Goal: Transaction & Acquisition: Purchase product/service

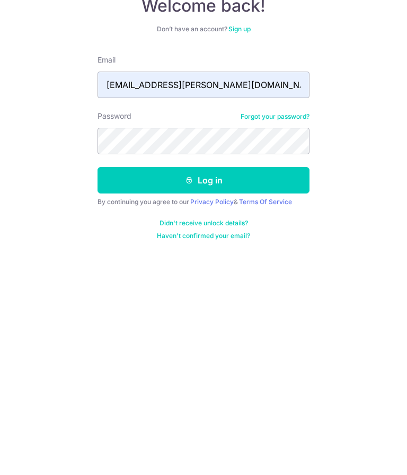
click at [269, 282] on button "Log in" at bounding box center [204, 295] width 212 height 27
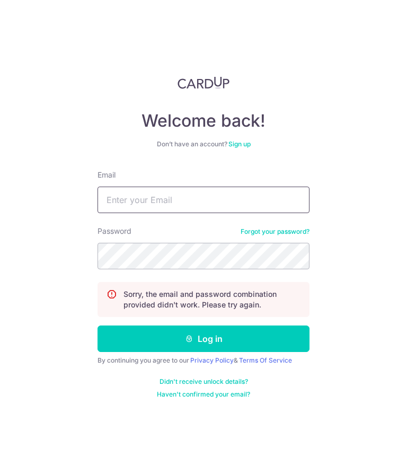
click at [248, 195] on input "Email" at bounding box center [204, 200] width 212 height 27
type input "ng.cheryl.hl@gmail.com"
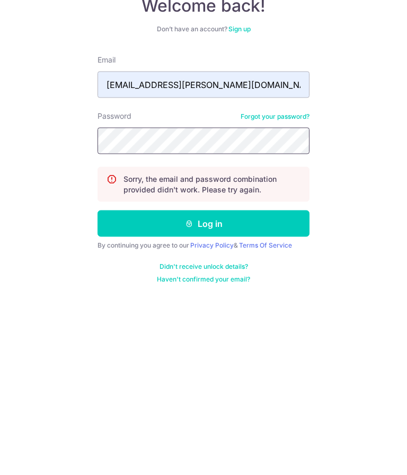
scroll to position [45, 0]
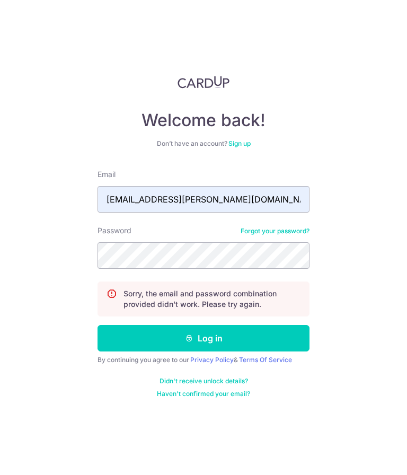
click at [85, 353] on div "Welcome back! Don’t have an account? Sign up Email ng.cheryl.hl@gmail.com Passw…" at bounding box center [203, 237] width 407 height 475
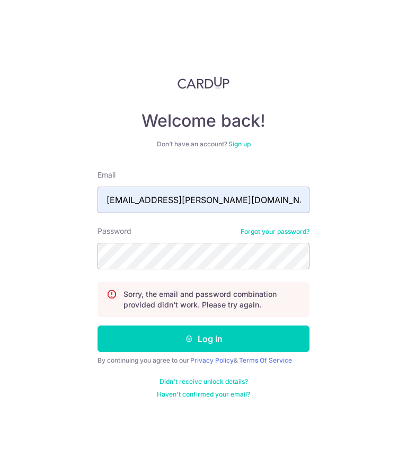
click at [389, 234] on div "Welcome back! Don’t have an account? Sign up Email ng.cheryl.hl@gmail.com Passw…" at bounding box center [203, 237] width 407 height 475
click at [283, 326] on button "Log in" at bounding box center [204, 339] width 212 height 27
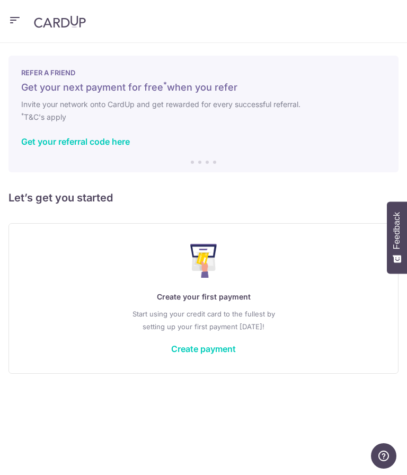
click at [219, 350] on link "Create payment" at bounding box center [203, 349] width 65 height 11
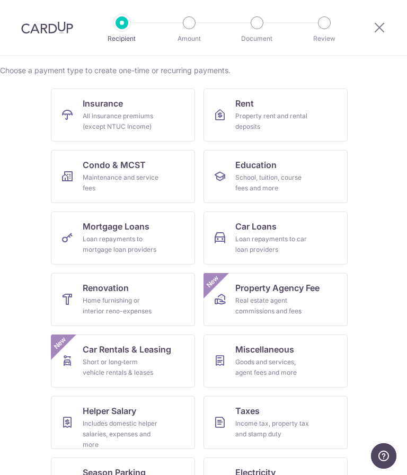
scroll to position [78, 0]
click at [104, 305] on div "Home furnishing or interior reno-expenses" at bounding box center [121, 306] width 76 height 21
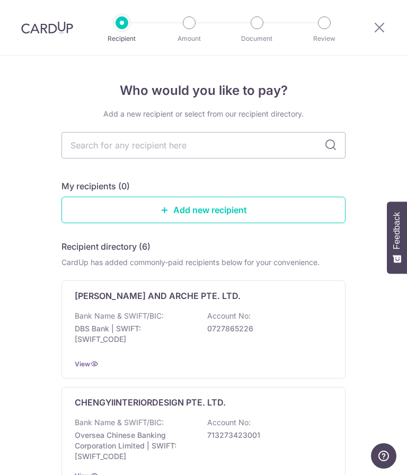
click at [230, 213] on link "Add new recipient" at bounding box center [204, 210] width 284 height 27
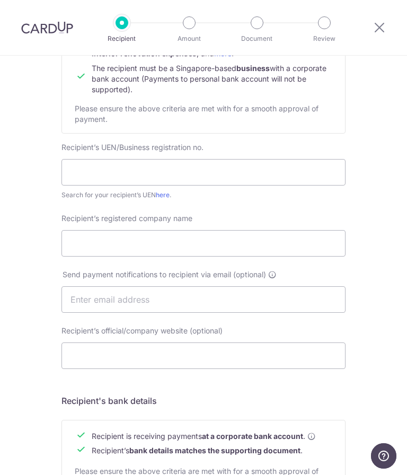
scroll to position [146, 0]
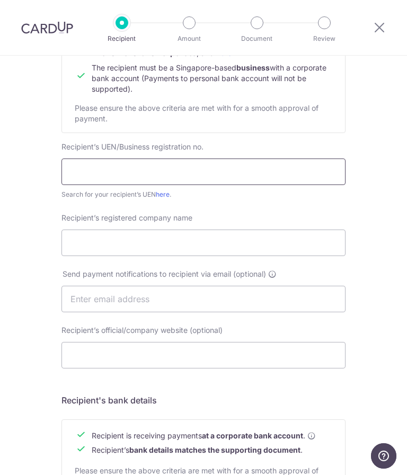
click at [182, 168] on input "text" at bounding box center [204, 172] width 284 height 27
type input "202100401C"
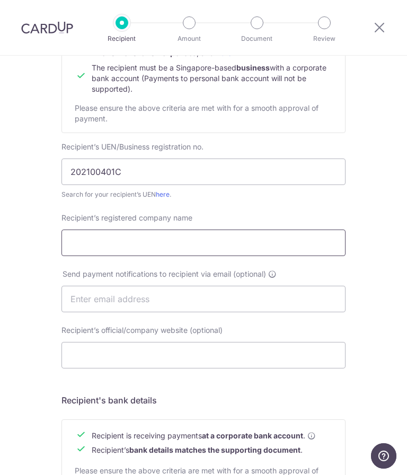
click at [146, 246] on input "Recipient’s registered company name" at bounding box center [204, 243] width 284 height 27
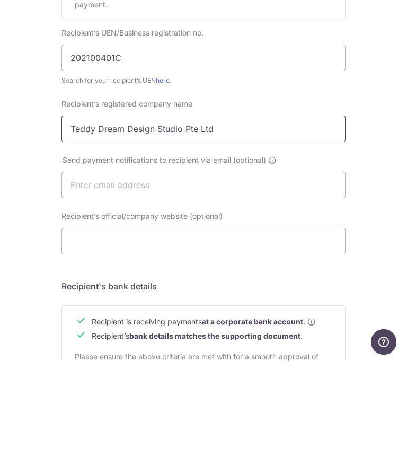
type input "Teddy Dream Design Studio Pte Ltd"
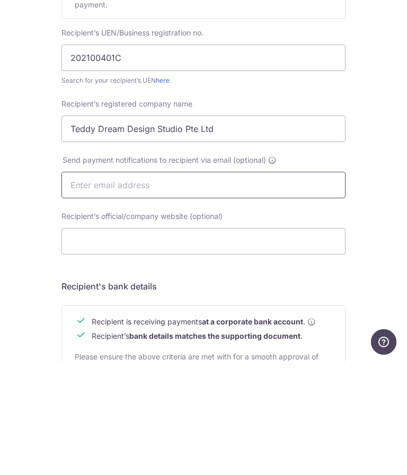
click at [291, 286] on input "text" at bounding box center [204, 299] width 284 height 27
click at [295, 342] on input "Recipient’s official/company website (optional)" at bounding box center [204, 355] width 284 height 27
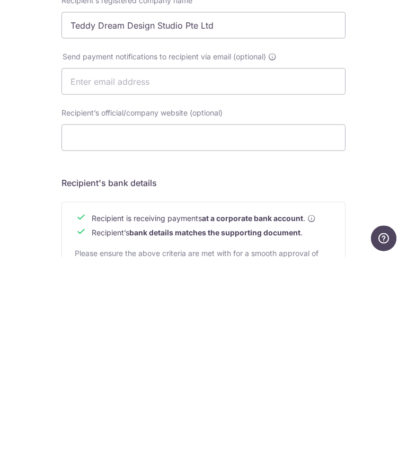
click at [385, 158] on div "Who would you like to pay? Your recipient does not need a CardUp account to rec…" at bounding box center [203, 310] width 407 height 802
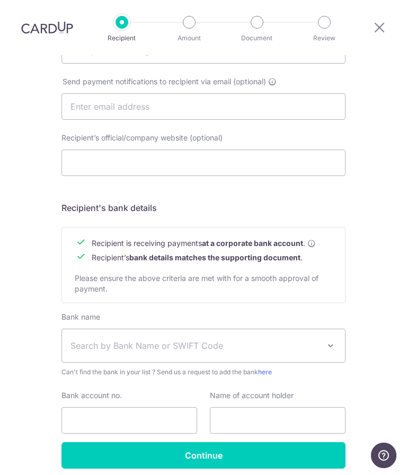
scroll to position [338, 0]
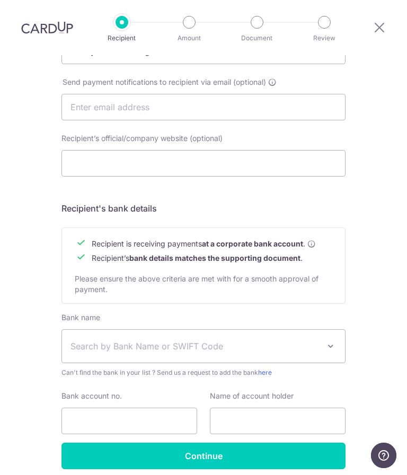
click at [318, 341] on span "Search by Bank Name or SWIFT Code" at bounding box center [195, 347] width 249 height 13
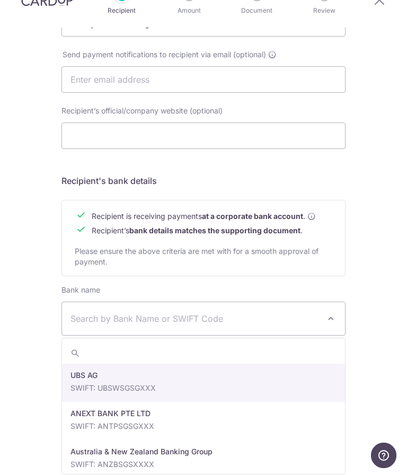
click at [175, 313] on span "Search by Bank Name or SWIFT Code" at bounding box center [195, 319] width 249 height 13
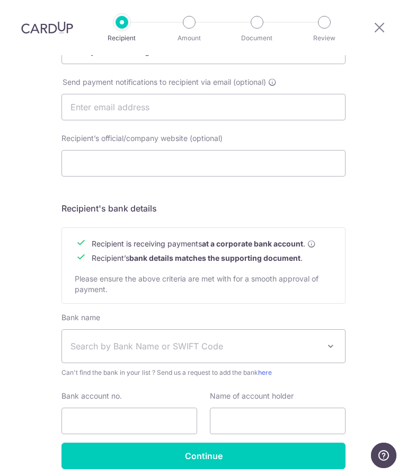
click at [219, 341] on span "Search by Bank Name or SWIFT Code" at bounding box center [195, 347] width 249 height 13
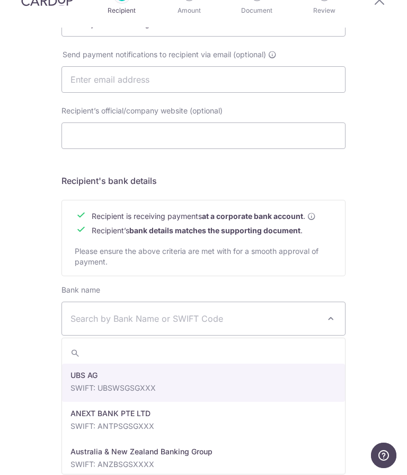
click at [81, 343] on input "search" at bounding box center [203, 353] width 283 height 21
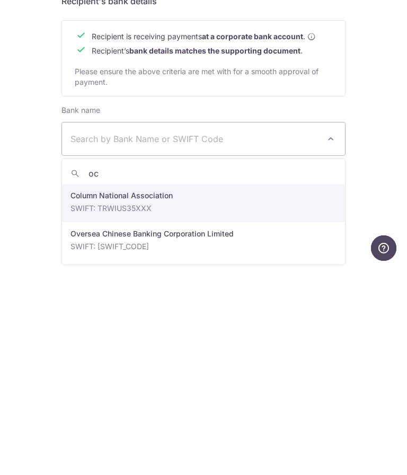
type input "ocb"
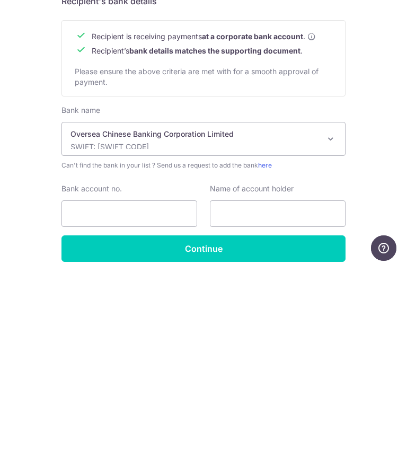
select select "12"
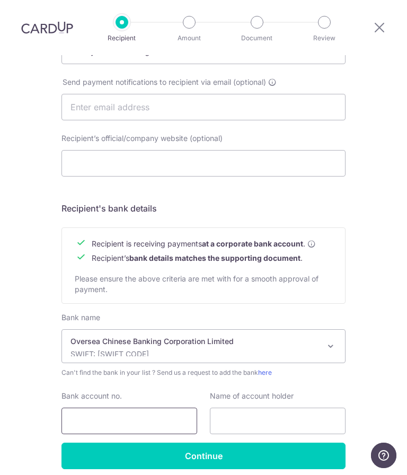
click at [155, 408] on input "Bank account no." at bounding box center [130, 421] width 136 height 27
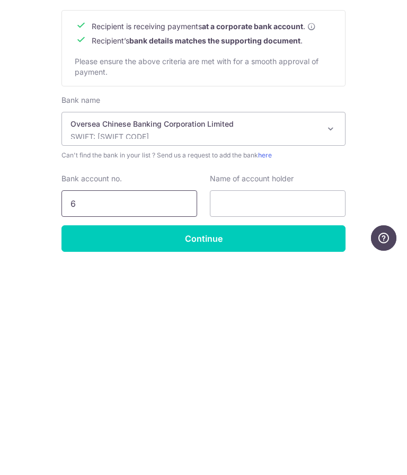
scroll to position [45, 0]
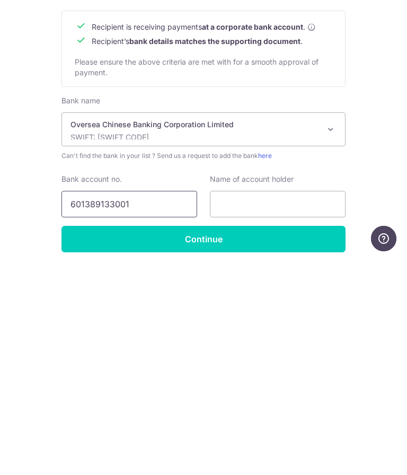
type input "601389133001"
click at [314, 408] on input "text" at bounding box center [278, 421] width 136 height 27
type input "Teddy Dream Design Studio Pte Ltd"
click at [389, 151] on div "Who would you like to pay? Your recipient does not need a CardUp account to rec…" at bounding box center [203, 119] width 407 height 802
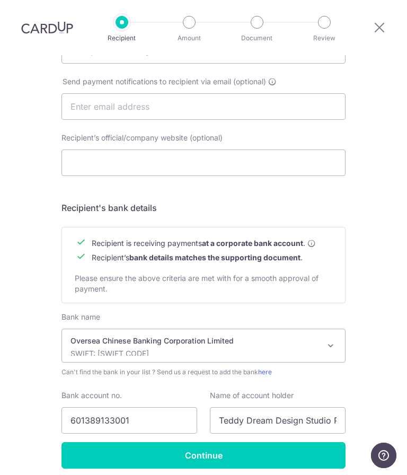
scroll to position [338, 0]
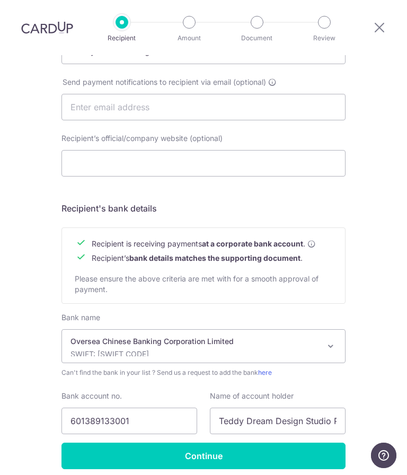
click at [209, 443] on input "Continue" at bounding box center [204, 456] width 284 height 27
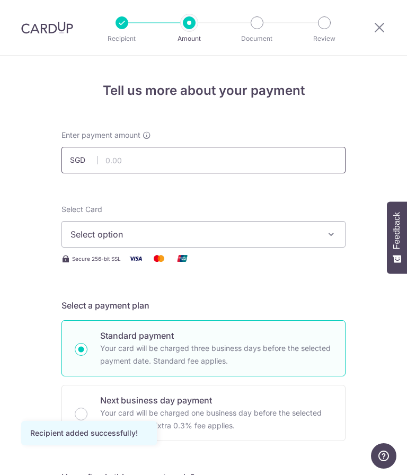
click at [255, 161] on input "text" at bounding box center [204, 160] width 284 height 27
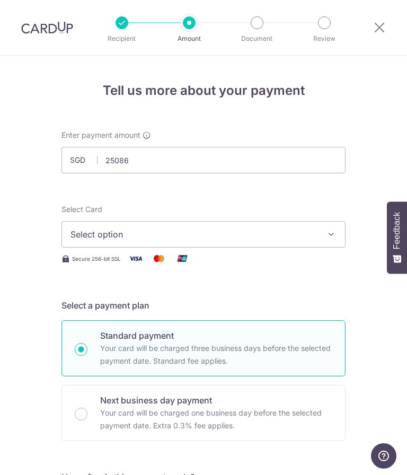
click at [240, 231] on span "Select option" at bounding box center [194, 234] width 247 height 13
type input "25,086.00"
click at [119, 265] on span "Add credit card" at bounding box center [213, 264] width 247 height 11
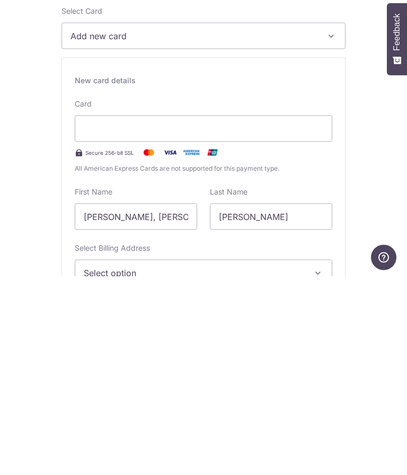
scroll to position [10, 0]
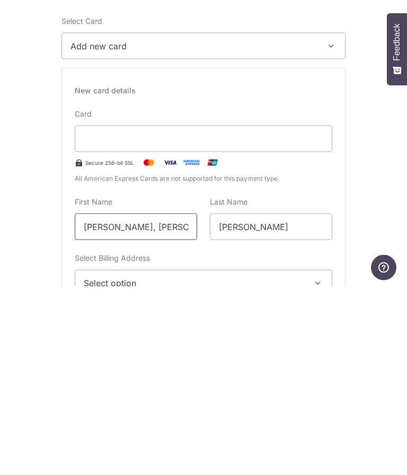
click at [112, 402] on input "Huiling, Cheryl" at bounding box center [136, 415] width 123 height 27
click at [116, 402] on input "Huiling, Cheryl" at bounding box center [136, 415] width 123 height 27
type input "Cheryl"
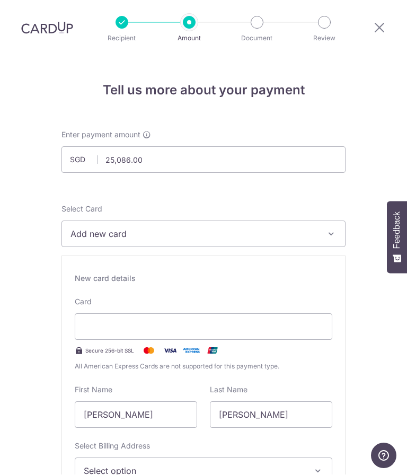
click at [257, 465] on span "Select option" at bounding box center [194, 471] width 221 height 13
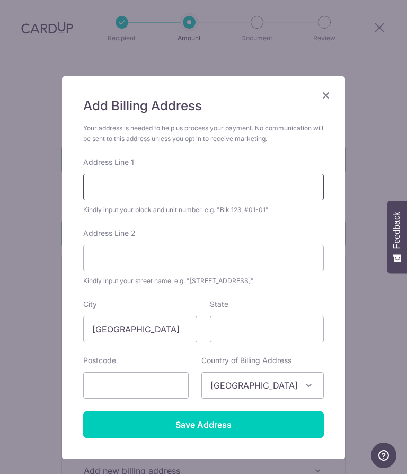
click at [234, 185] on input "Address Line 1" at bounding box center [203, 188] width 241 height 27
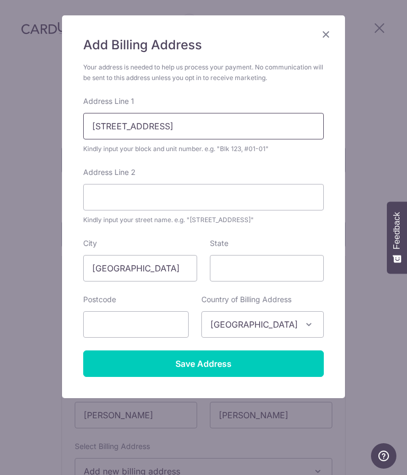
scroll to position [62, 0]
type input "66 Bayshore Rd #17-06"
click at [150, 321] on input "text" at bounding box center [136, 324] width 106 height 27
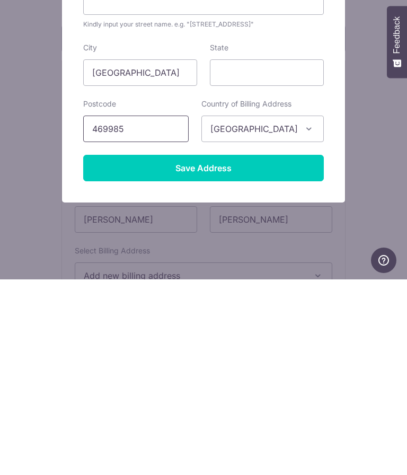
type input "469985"
click at [263, 351] on input "Save Address" at bounding box center [203, 364] width 241 height 27
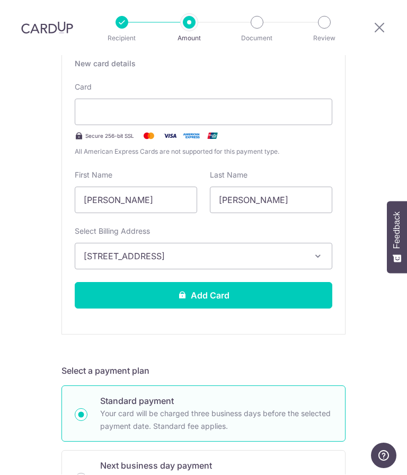
scroll to position [216, 0]
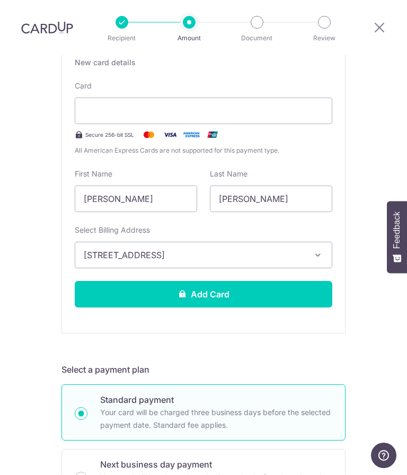
click at [271, 282] on button "Add Card" at bounding box center [204, 295] width 258 height 27
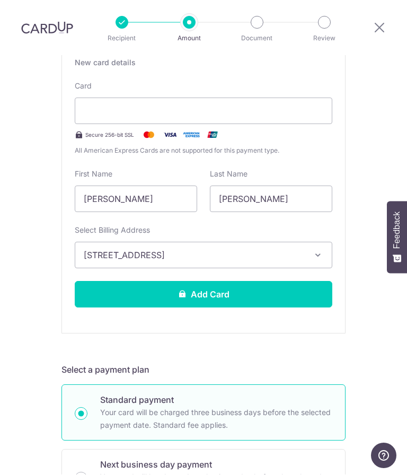
click at [245, 282] on button "Add Card" at bounding box center [204, 295] width 258 height 27
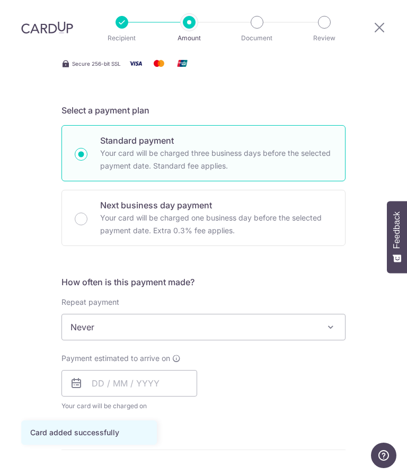
scroll to position [194, 0]
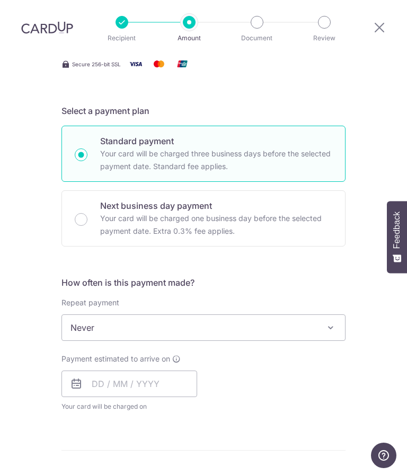
click at [325, 322] on span at bounding box center [331, 328] width 13 height 13
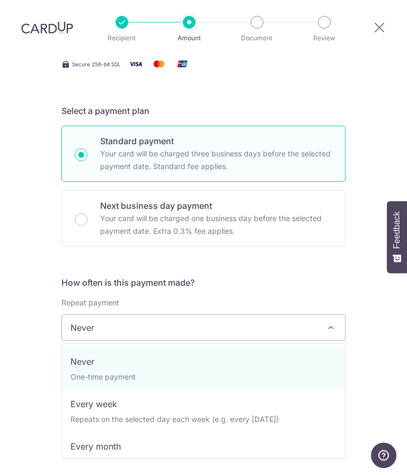
click at [377, 338] on div "Tell us more about your payment Enter payment amount SGD 25,086.00 25086.00 Car…" at bounding box center [203, 379] width 407 height 1035
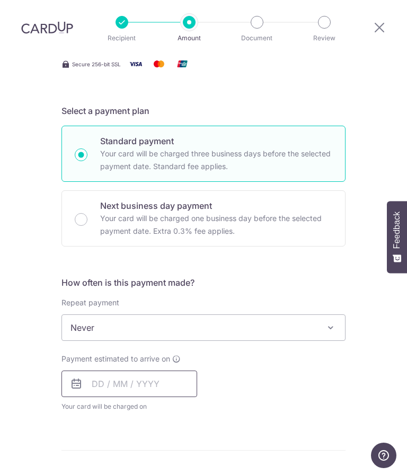
click at [95, 371] on input "text" at bounding box center [130, 384] width 136 height 27
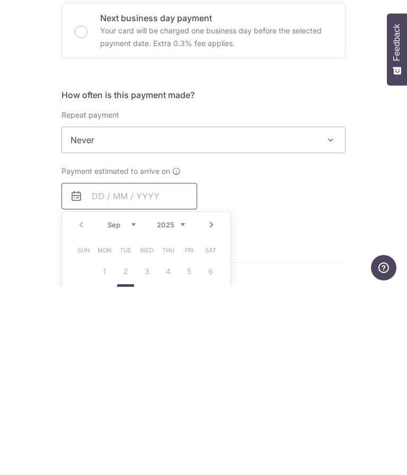
scroll to position [45, 0]
click at [129, 473] on link "9" at bounding box center [125, 481] width 17 height 17
type input "[DATE]"
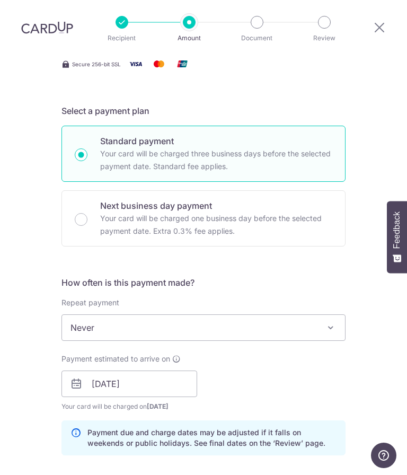
click at [146, 277] on div "How often is this payment made? Repeat payment Never Every week Every month Eve…" at bounding box center [204, 371] width 284 height 188
click at [278, 316] on span "Never" at bounding box center [203, 328] width 283 height 25
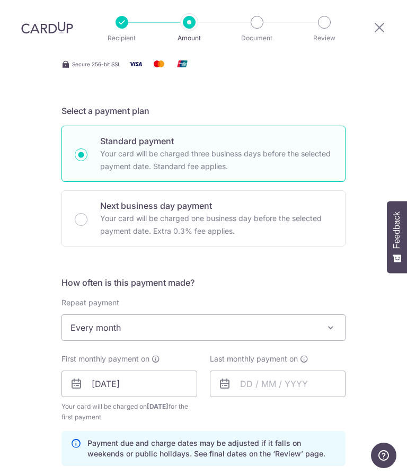
click at [294, 316] on span "Every month" at bounding box center [203, 328] width 283 height 25
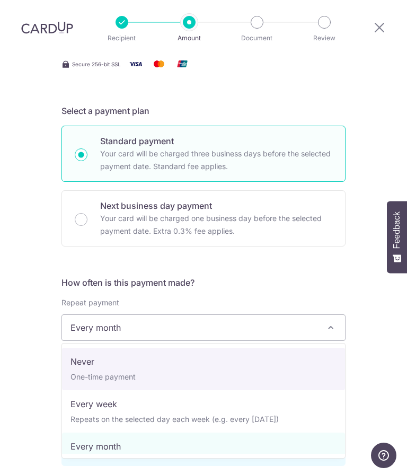
select select "1"
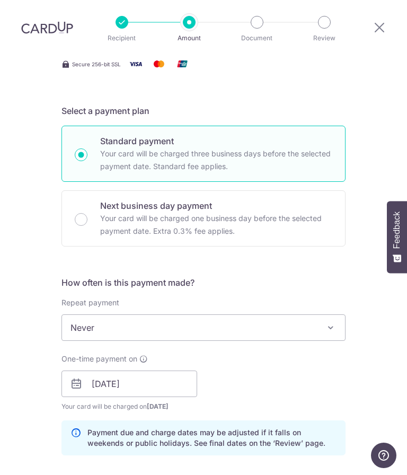
click at [295, 230] on form "Enter payment amount SGD 25,086.00 25086.00 Card added successfully Select Card…" at bounding box center [204, 413] width 284 height 955
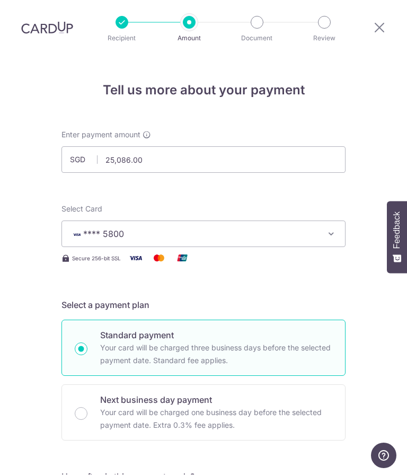
scroll to position [0, 0]
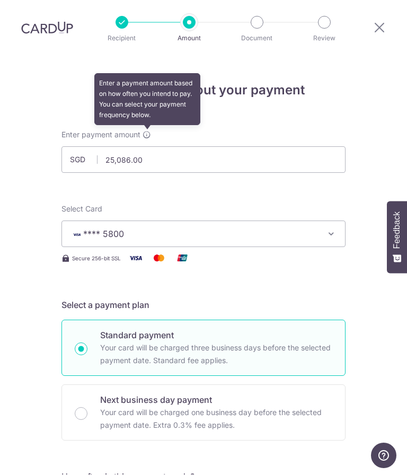
click at [149, 131] on icon at bounding box center [147, 135] width 8 height 8
click at [267, 147] on input "25,086.00" at bounding box center [204, 160] width 284 height 27
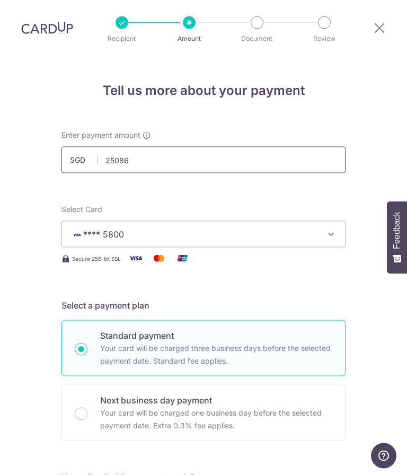
type input "2"
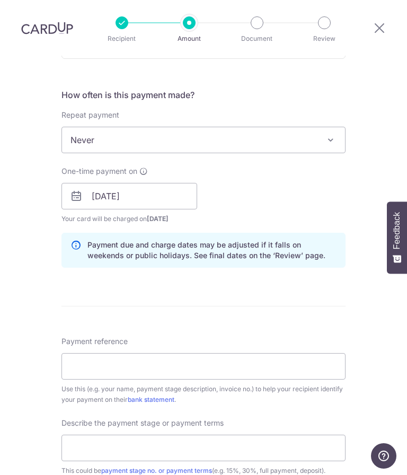
scroll to position [384, 0]
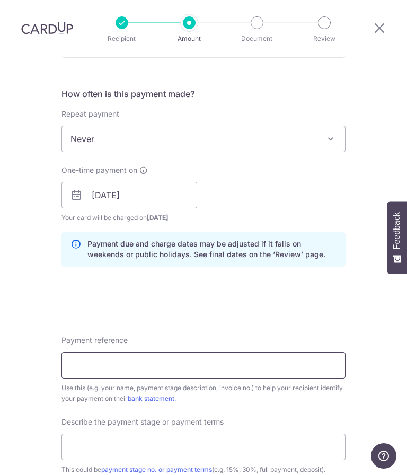
click at [277, 352] on input "Payment reference" at bounding box center [204, 365] width 284 height 27
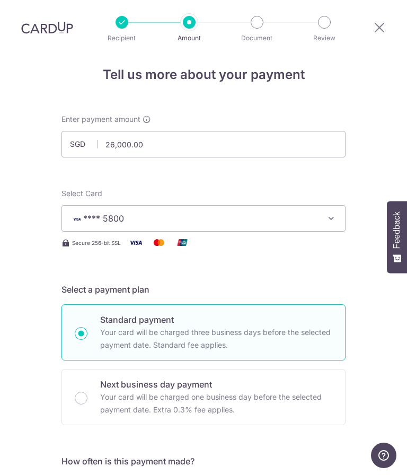
scroll to position [7, 0]
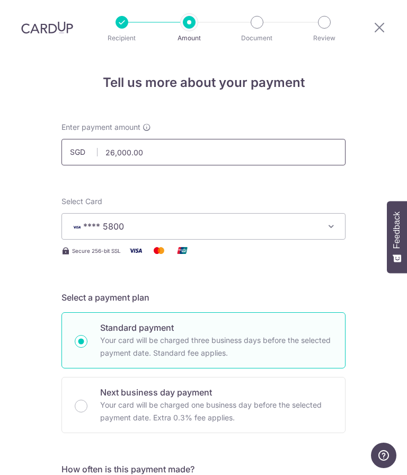
click at [290, 140] on input "26,000.00" at bounding box center [204, 153] width 284 height 27
type input "20,000.00"
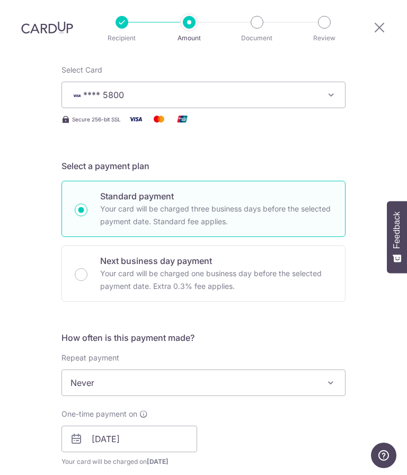
scroll to position [176, 0]
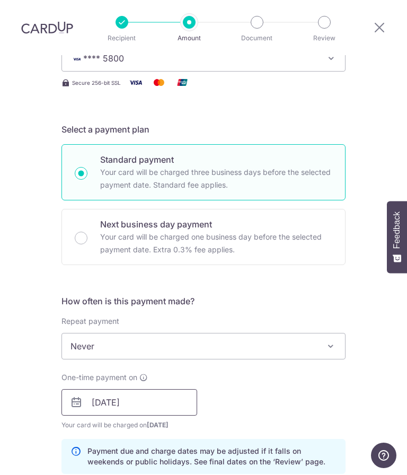
click at [112, 390] on input "09/09/2025" at bounding box center [130, 403] width 136 height 27
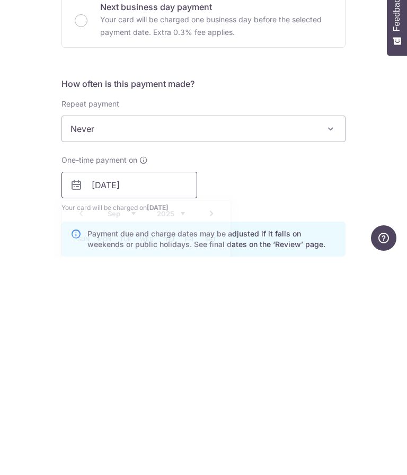
scroll to position [45, 0]
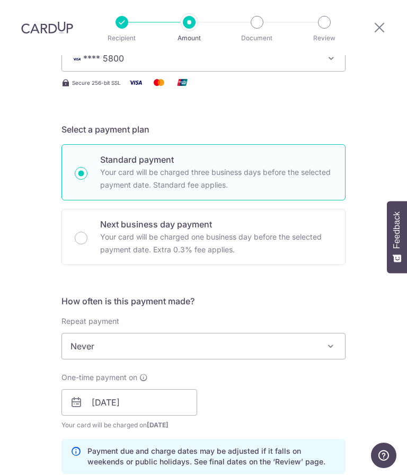
click at [312, 373] on div "One-time payment on 09/09/2025 Prev Next Sep Oct Nov Dec 2025 2026 2027 2028 20…" at bounding box center [203, 402] width 297 height 58
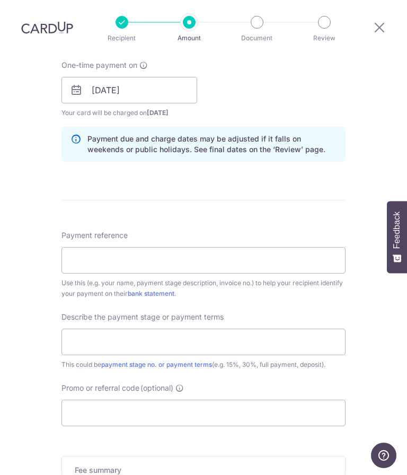
scroll to position [509, 0]
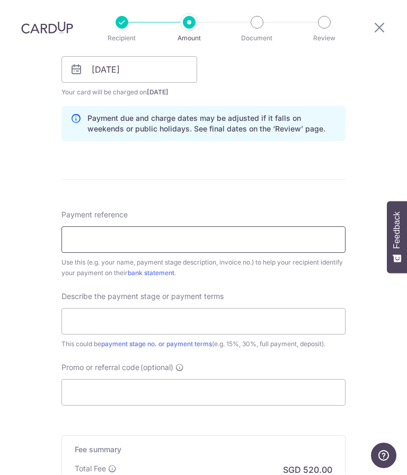
click at [292, 227] on input "Payment reference" at bounding box center [204, 240] width 284 height 27
type input "TD/25/005"
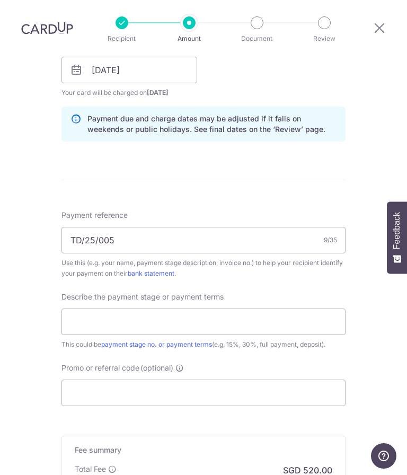
click at [306, 140] on form "Enter payment amount SGD 20,000.00 20000.00 Card added successfully Select Card…" at bounding box center [204, 98] width 284 height 955
click at [233, 380] on input "Promo or referral code (optional)" at bounding box center [204, 393] width 284 height 27
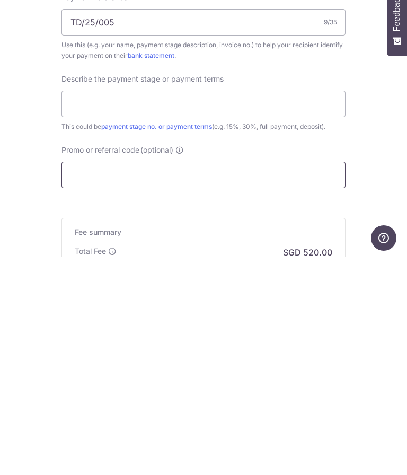
click at [203, 380] on input "Promo or referral code (optional)" at bounding box center [204, 393] width 284 height 27
paste input "RENO25ONE"
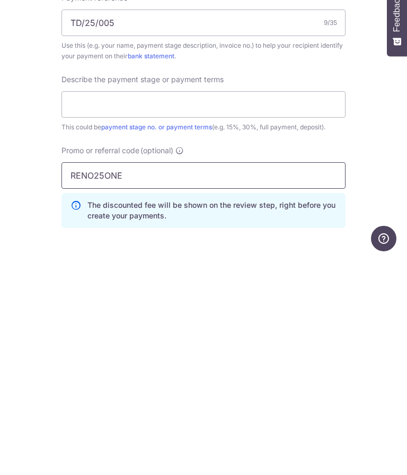
type input "RENO25ONE"
click at [249, 309] on input "text" at bounding box center [204, 322] width 284 height 27
type input "1st payment"
click at [380, 160] on div "Tell us more about your payment Enter payment amount SGD 20,000.00 20000.00 Car…" at bounding box center [203, 110] width 407 height 1127
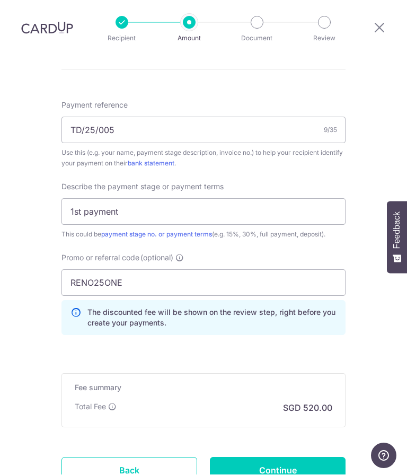
scroll to position [649, 0]
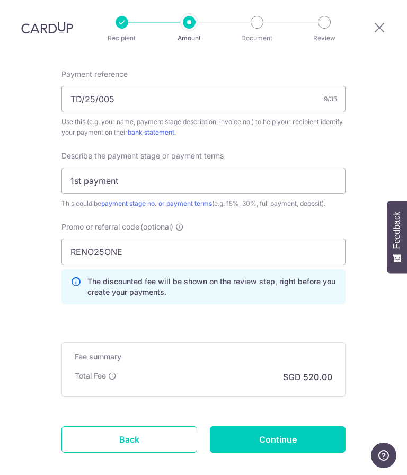
click at [251, 343] on div "Fee summary Base fee Extend fee Next-day fee Total Fee This fee contributes to …" at bounding box center [204, 370] width 284 height 54
click at [289, 427] on input "Continue" at bounding box center [278, 440] width 136 height 27
type input "Create Schedule"
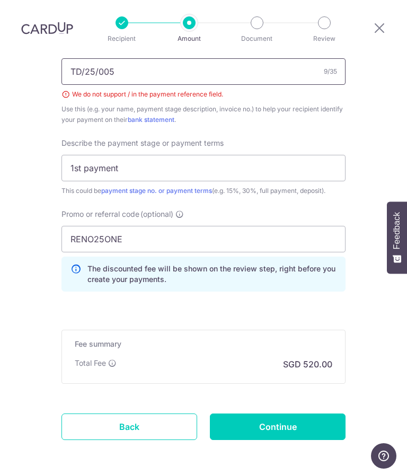
click at [121, 58] on input "TD/25/005" at bounding box center [204, 71] width 284 height 27
type input "TD.25.005"
click at [285, 414] on input "Continue" at bounding box center [278, 427] width 136 height 27
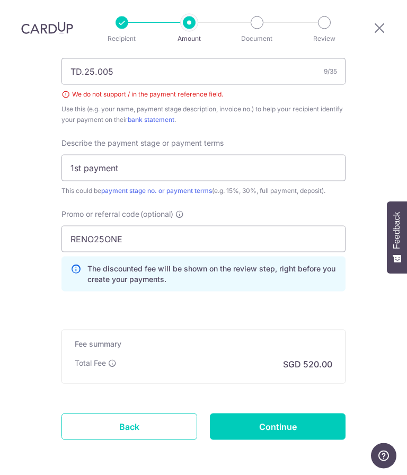
type input "Create Schedule"
click at [296, 58] on input "TD.25.005" at bounding box center [204, 71] width 284 height 27
type input "TD25005"
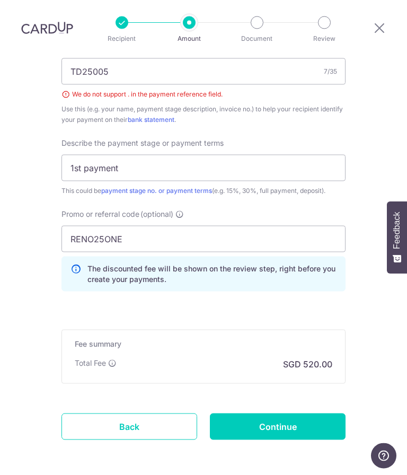
click at [291, 414] on input "Continue" at bounding box center [278, 427] width 136 height 27
type input "Create Schedule"
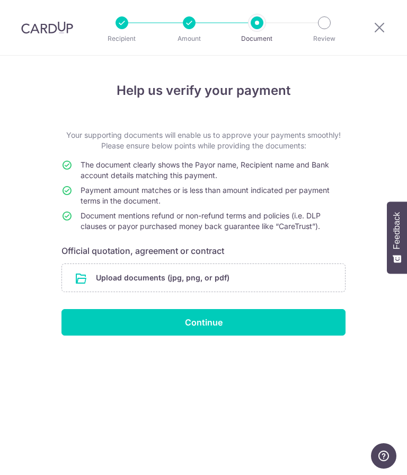
click at [146, 274] on input "file" at bounding box center [203, 278] width 283 height 28
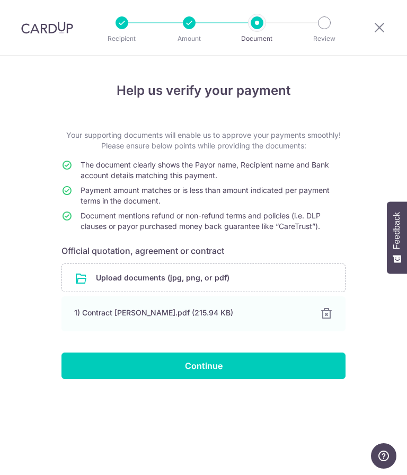
click at [238, 368] on input "Continue" at bounding box center [204, 366] width 284 height 27
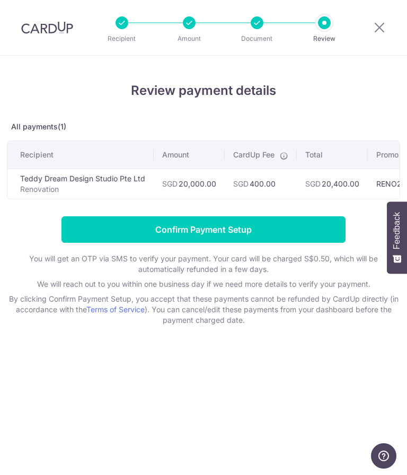
click at [283, 232] on input "Confirm Payment Setup" at bounding box center [204, 229] width 284 height 27
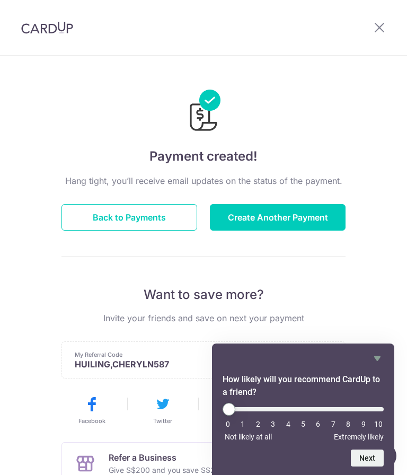
click at [381, 360] on icon "Hide survey" at bounding box center [377, 358] width 13 height 13
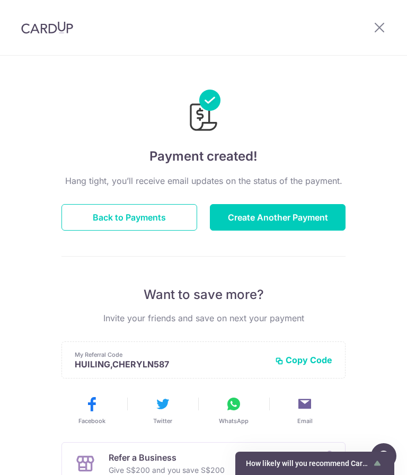
click at [365, 275] on div "Payment created! Hang tight, you’ll receive email updates on the status of the …" at bounding box center [203, 341] width 407 height 571
